Goal: Transaction & Acquisition: Purchase product/service

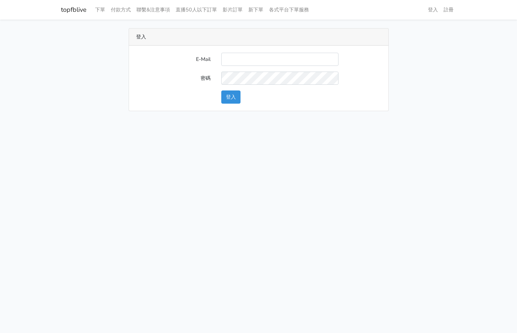
type input "[EMAIL_ADDRESS][PERSON_NAME][DOMAIN_NAME]"
click at [236, 103] on button "登入" at bounding box center [230, 97] width 19 height 13
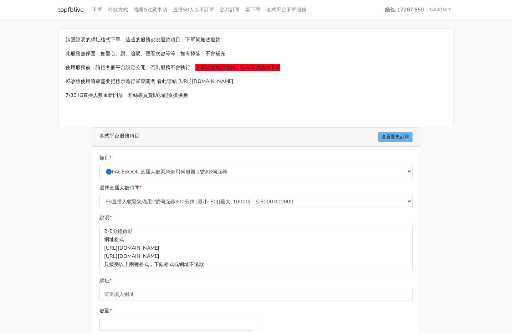
click at [28, 87] on main "請照說明的網址格式下單，這邊的服務都沒退款項目，下單就無法退款 此服務無保固，如愛心、讚、追蹤、觀看次數等等，如有掉落，不會補充 使用服務前，請把各個平台設定…" at bounding box center [256, 212] width 512 height 384
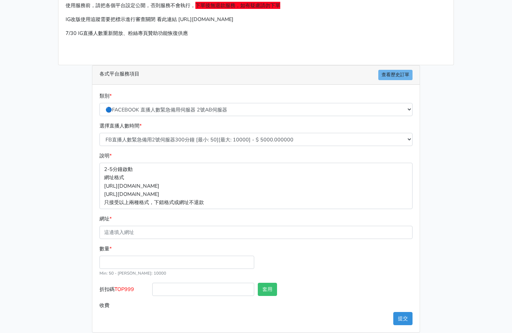
scroll to position [70, 0]
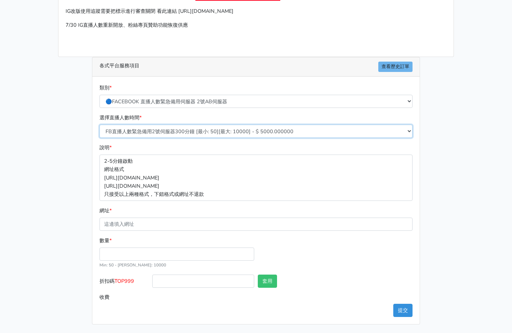
click at [193, 129] on select "FB直播人數緊急備用2號伺服器300分鐘 [最小: 50][最大: 10000] - $ 5000.000000 FB直播人數緊急備用2號伺服器60分鐘 [最…" at bounding box center [255, 131] width 313 height 13
click at [205, 137] on select "FB直播人數緊急備用2號伺服器300分鐘 [最小: 50][最大: 10000] - $ 5000.000000 FB直播人數緊急備用2號伺服器60分鐘 [最…" at bounding box center [255, 131] width 313 height 13
select select "578"
click at [99, 125] on select "FB直播人數緊急備用2號伺服器300分鐘 [最小: 50][最大: 10000] - $ 5000.000000 FB直播人數緊急備用2號伺服器60分鐘 [最…" at bounding box center [255, 131] width 313 height 13
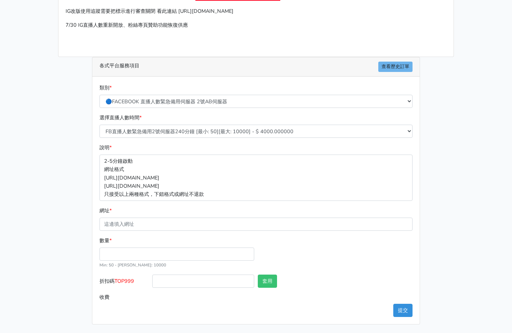
drag, startPoint x: 205, startPoint y: 138, endPoint x: 201, endPoint y: 210, distance: 72.8
click at [201, 210] on div "網址 *" at bounding box center [255, 219] width 313 height 24
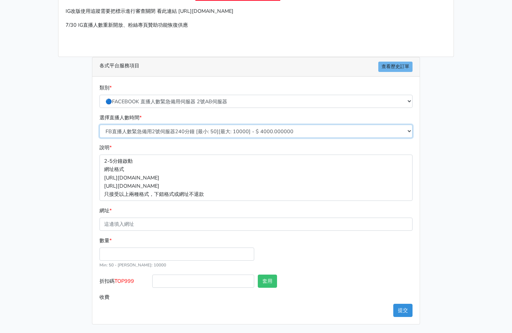
click at [198, 137] on select "FB直播人數緊急備用2號伺服器300分鐘 [最小: 50][最大: 10000] - $ 5000.000000 FB直播人數緊急備用2號伺服器60分鐘 [最…" at bounding box center [255, 131] width 313 height 13
click at [99, 125] on select "FB直播人數緊急備用2號伺服器300分鐘 [最小: 50][最大: 10000] - $ 5000.000000 FB直播人數緊急備用2號伺服器60分鐘 [最…" at bounding box center [255, 131] width 313 height 13
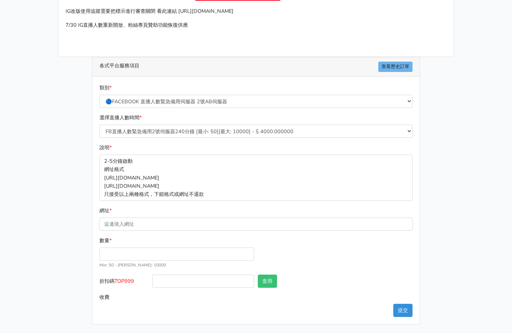
click at [307, 174] on p "2-5分鐘啟動 網址格式 https://www.facebook.com/1000830119985/videos/2214366008285 https:…" at bounding box center [255, 178] width 313 height 46
drag, startPoint x: 135, startPoint y: 278, endPoint x: 117, endPoint y: 280, distance: 18.3
click at [117, 280] on span "TOP999" at bounding box center [124, 281] width 20 height 7
copy span "TOP999"
click at [175, 283] on input "折扣碼 TOP999" at bounding box center [203, 281] width 102 height 13
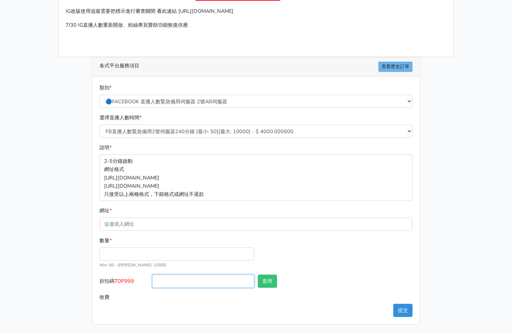
paste input "TOP999"
click at [157, 284] on input "TOP999" at bounding box center [203, 281] width 102 height 13
click at [183, 285] on input "TOP999" at bounding box center [203, 281] width 102 height 13
type input "TOP456"
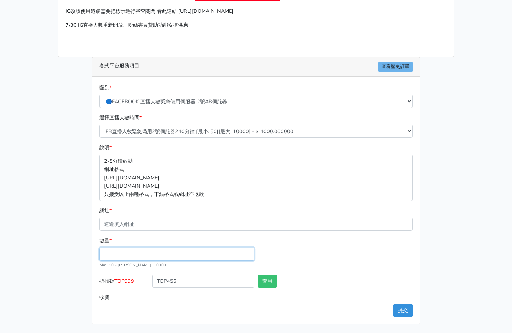
click at [215, 256] on input "數量 *" at bounding box center [176, 254] width 155 height 13
click at [269, 283] on button "套用" at bounding box center [267, 281] width 19 height 13
type input "套用成功"
click at [178, 249] on input "數量 *" at bounding box center [176, 254] width 155 height 13
type input "300"
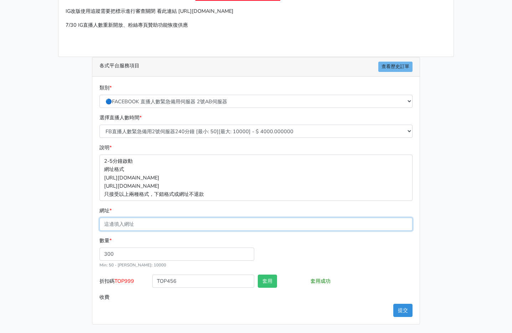
type input "1152.000"
click at [332, 225] on input "網址 *" at bounding box center [255, 224] width 313 height 13
click at [323, 242] on div "數量 * 300 Min: 50 - Max: 10000" at bounding box center [256, 256] width 317 height 38
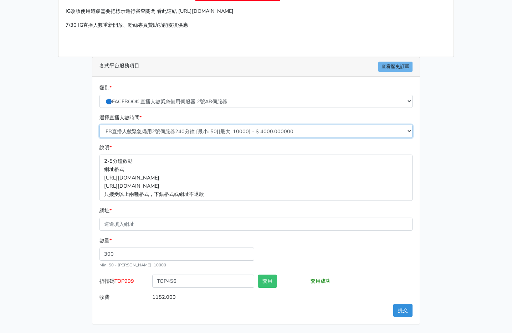
click at [204, 132] on select "FB直播人數緊急備用2號伺服器300分鐘 [最小: 50][最大: 10000] - $ 5000.000000 FB直播人數緊急備用2號伺服器60分鐘 [最…" at bounding box center [255, 131] width 313 height 13
click at [215, 131] on select "FB直播人數緊急備用2號伺服器300分鐘 [最小: 50][最大: 10000] - $ 5000.000000 FB直播人數緊急備用2號伺服器60分鐘 [最…" at bounding box center [255, 131] width 313 height 13
click at [218, 131] on select "FB直播人數緊急備用2號伺服器300分鐘 [最小: 50][最大: 10000] - $ 5000.000000 FB直播人數緊急備用2號伺服器60分鐘 [最…" at bounding box center [255, 131] width 313 height 13
click at [238, 132] on select "FB直播人數緊急備用2號伺服器300分鐘 [最小: 50][最大: 10000] - $ 5000.000000 FB直播人數緊急備用2號伺服器60分鐘 [最…" at bounding box center [255, 131] width 313 height 13
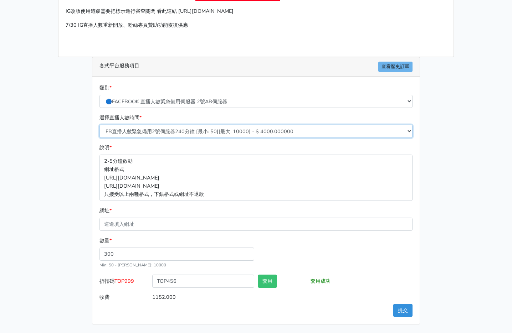
click at [239, 132] on select "FB直播人數緊急備用2號伺服器300分鐘 [最小: 50][最大: 10000] - $ 5000.000000 FB直播人數緊急備用2號伺服器60分鐘 [最…" at bounding box center [255, 131] width 313 height 13
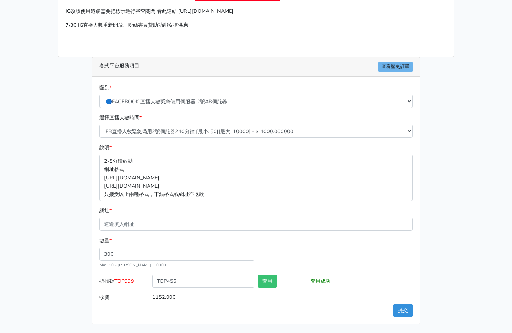
click at [148, 238] on div "數量 * 300 Min: 50 - Max: 10000" at bounding box center [177, 253] width 158 height 32
click at [152, 221] on input "網址 *" at bounding box center [255, 224] width 313 height 13
click at [117, 244] on div "數量 * 300 Min: 50 - Max: 10000" at bounding box center [177, 253] width 158 height 32
click at [131, 246] on div "數量 * 300 Min: 50 - Max: 10000" at bounding box center [177, 253] width 158 height 32
click at [143, 241] on div "數量 * 300 Min: 50 - Max: 10000" at bounding box center [177, 253] width 158 height 32
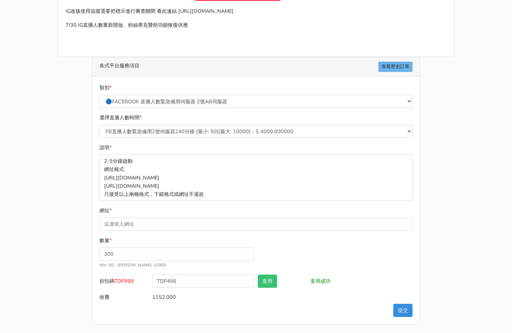
click at [149, 238] on div "數量 * 300 Min: 50 - Max: 10000" at bounding box center [177, 253] width 158 height 32
click at [329, 261] on div "數量 * 300 Min: 50 - Max: 10000" at bounding box center [256, 256] width 317 height 38
click at [337, 255] on div "數量 * 300 Min: 50 - Max: 10000" at bounding box center [256, 256] width 317 height 38
click at [348, 238] on form "類別 * 🔵FACEBOOK 直播人數緊急備用伺服器 2號AB伺服器 🔵FACEBOOK 網軍專用貼文留言 安全保密 🔵9/30 FACEBOOK 直播人數緩…" at bounding box center [255, 194] width 313 height 220
drag, startPoint x: -151, startPoint y: 352, endPoint x: -155, endPoint y: 352, distance: 3.9
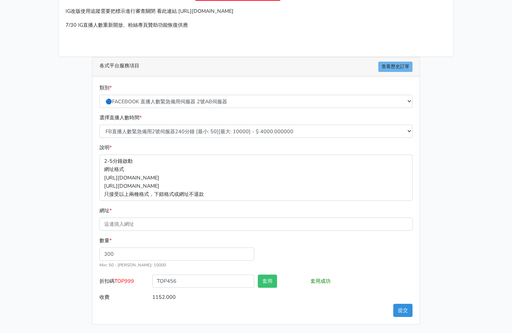
click at [0, 333] on html "topfblive 下單 付款方式 聯繫&注意事項 直播50人以下訂單 影片訂單 新下單 各式平台下單服務 錢包: 17267.650" at bounding box center [256, 132] width 512 height 404
click at [75, 148] on div "請照說明的網址格式下單，這邊的服務都沒退款項目，下單就無法退款 此服務無保固，如愛心、讚、追蹤、觀看次數等等，如有掉落，不會補充 使用服務前，請把各個平台設定…" at bounding box center [256, 141] width 406 height 367
click at [40, 208] on main "請照說明的網址格式下單，這邊的服務都沒退款項目，下單就無法退款 此服務無保固，如愛心、讚、追蹤、觀看次數等等，如有掉落，不會補充 使用服務前，請把各個平台設定…" at bounding box center [256, 141] width 512 height 384
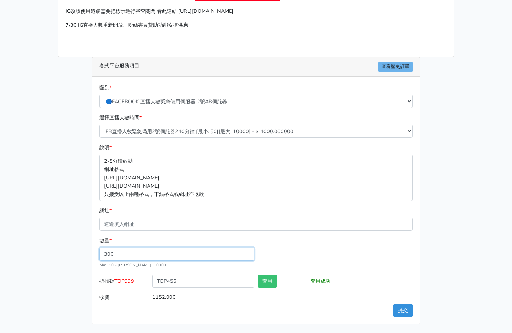
click at [107, 257] on input "300" at bounding box center [176, 254] width 155 height 13
click at [100, 256] on input "300" at bounding box center [176, 254] width 155 height 13
click at [81, 257] on div "請照說明的網址格式下單，這邊的服務都沒退款項目，下單就無法退款 此服務無保固，如愛心、讚、追蹤、觀看次數等等，如有掉落，不會補充 使用服務前，請把各個平台設定…" at bounding box center [256, 141] width 406 height 367
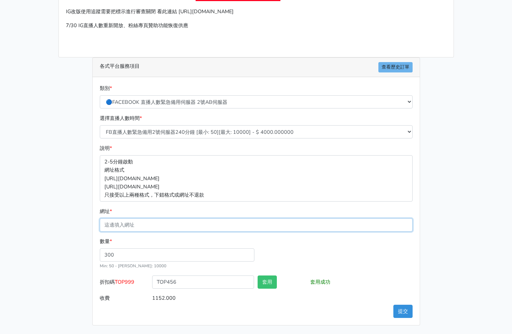
click at [149, 223] on input "網址 *" at bounding box center [256, 224] width 313 height 13
paste input "https://www.facebook.com/100064724107632/videos/780961330936360"
type input "https://www.facebook.com/100064724107632/videos/780961330936360"
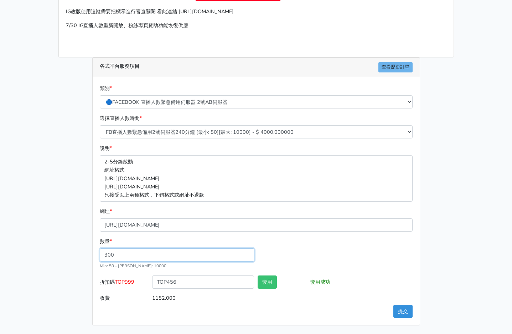
click at [284, 261] on div "數量 * 300 Min: 50 - Max: 10000" at bounding box center [256, 256] width 317 height 38
click at [265, 281] on button "套用" at bounding box center [267, 281] width 19 height 13
click at [403, 312] on button "提交" at bounding box center [403, 311] width 19 height 13
